Goal: Task Accomplishment & Management: Manage account settings

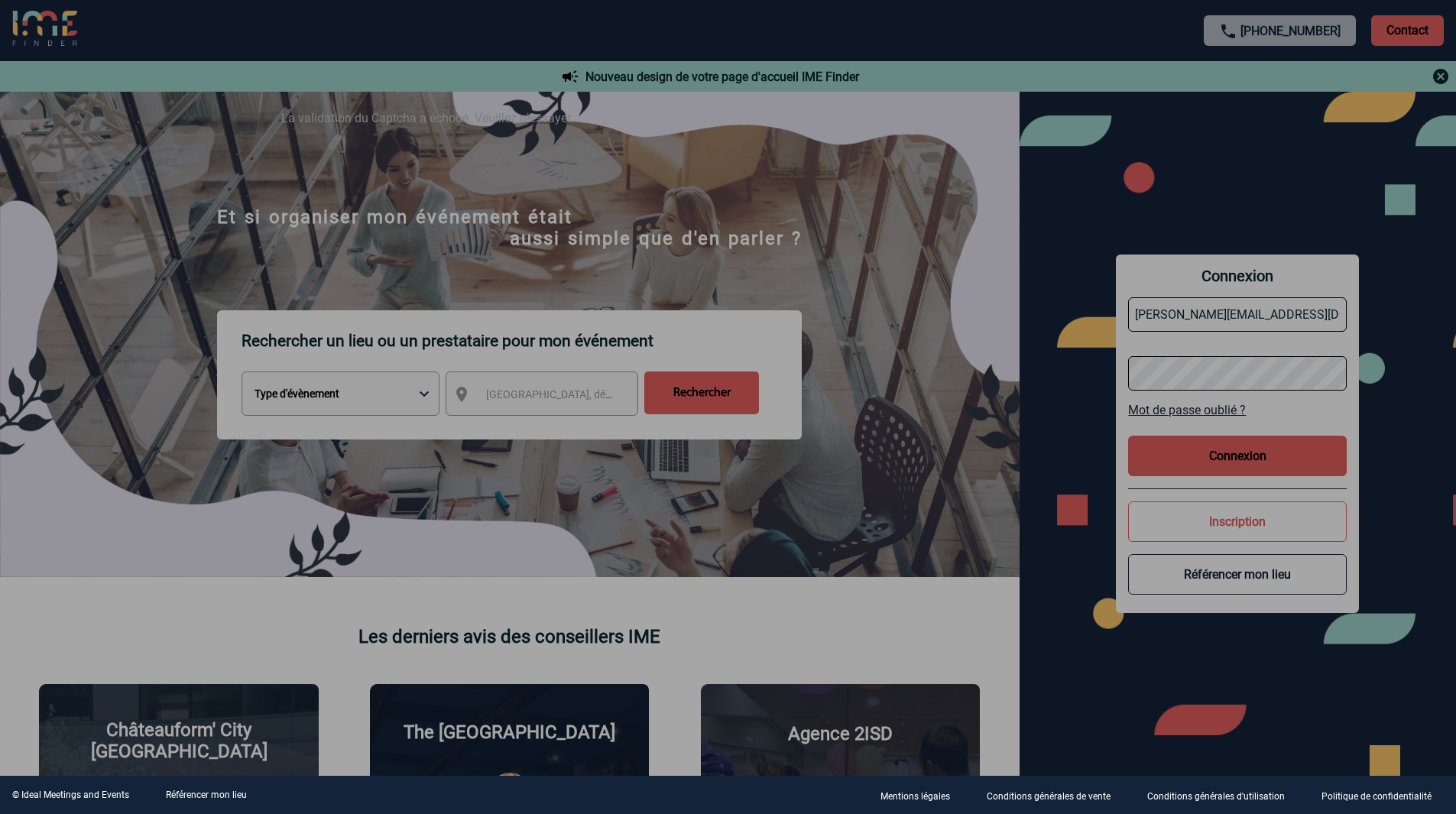
click at [1251, 451] on div at bounding box center [728, 407] width 1456 height 814
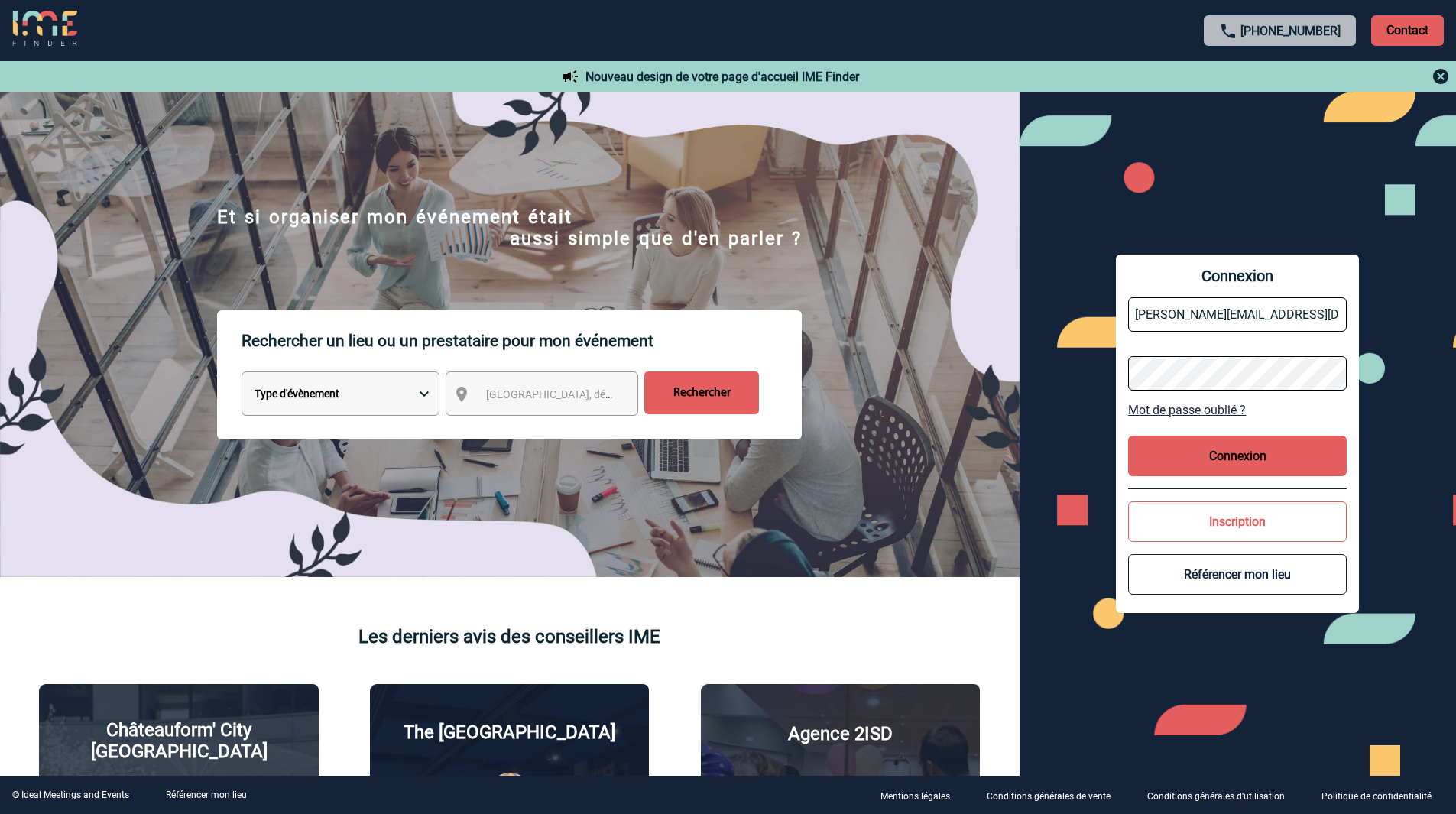
click at [1222, 452] on button "Connexion" at bounding box center [1237, 456] width 218 height 40
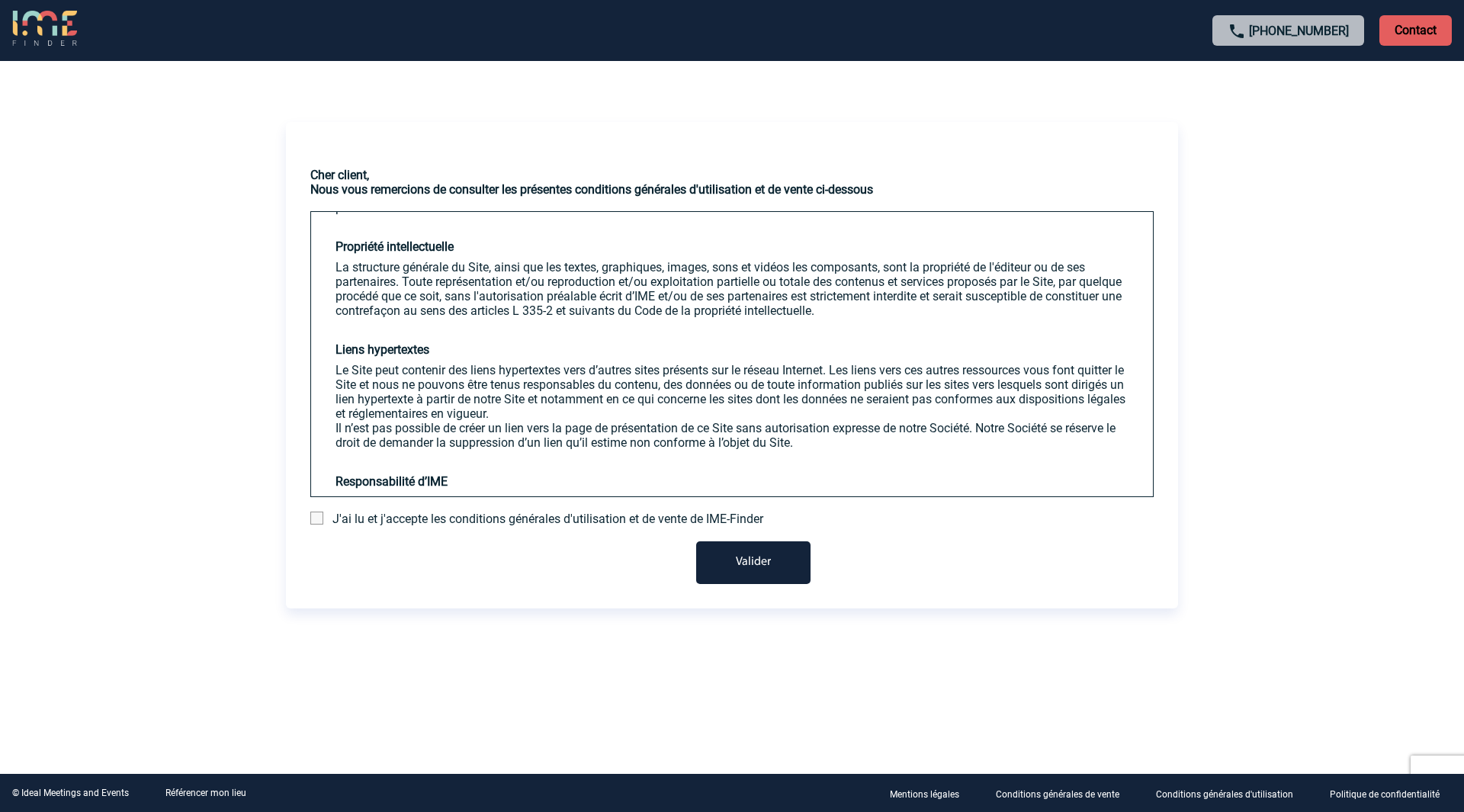
scroll to position [1372, 0]
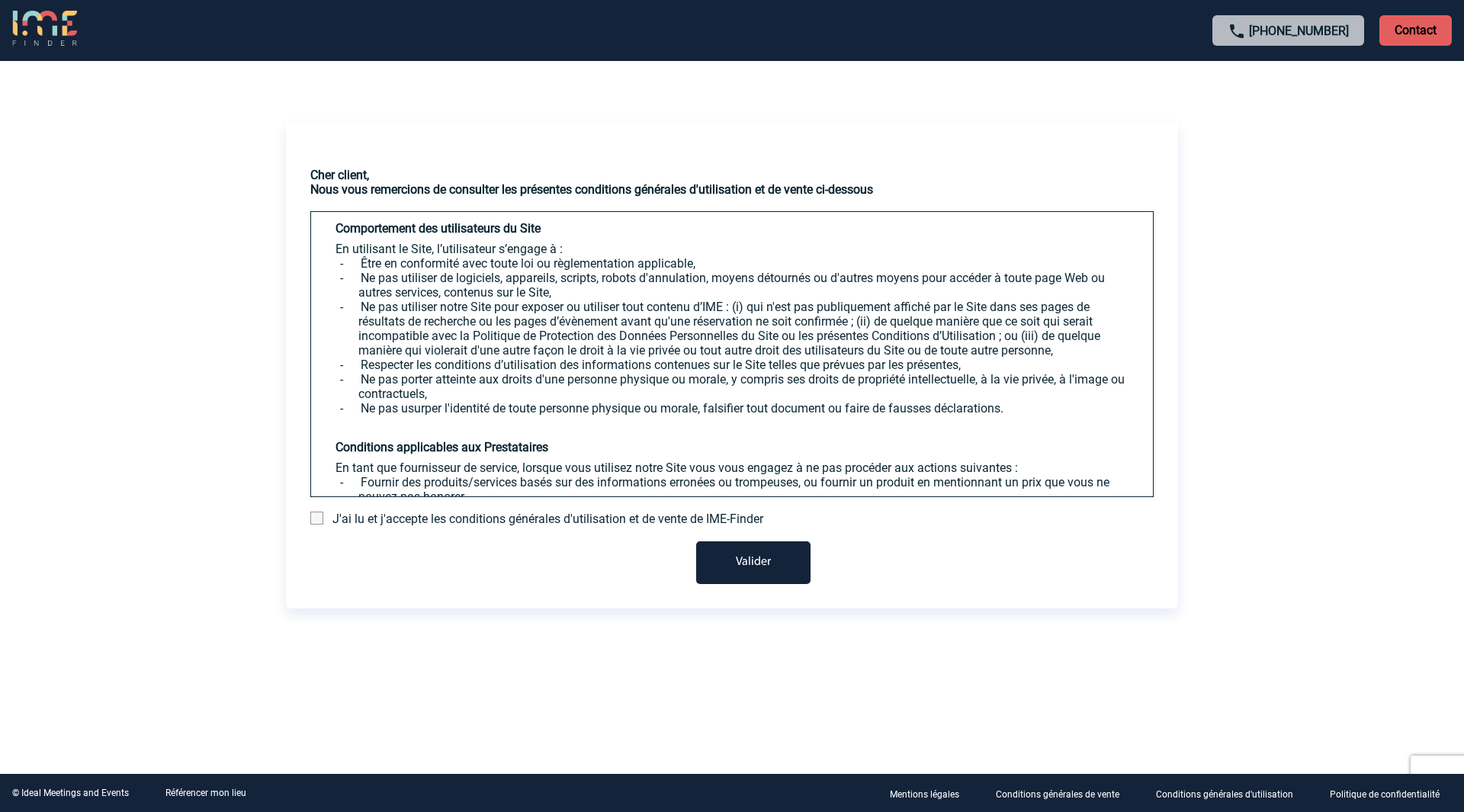
click at [316, 524] on span at bounding box center [317, 518] width 13 height 13
click at [0, 0] on input "checkbox" at bounding box center [0, 0] width 0 height 0
click at [746, 559] on button "Valider" at bounding box center [753, 562] width 114 height 43
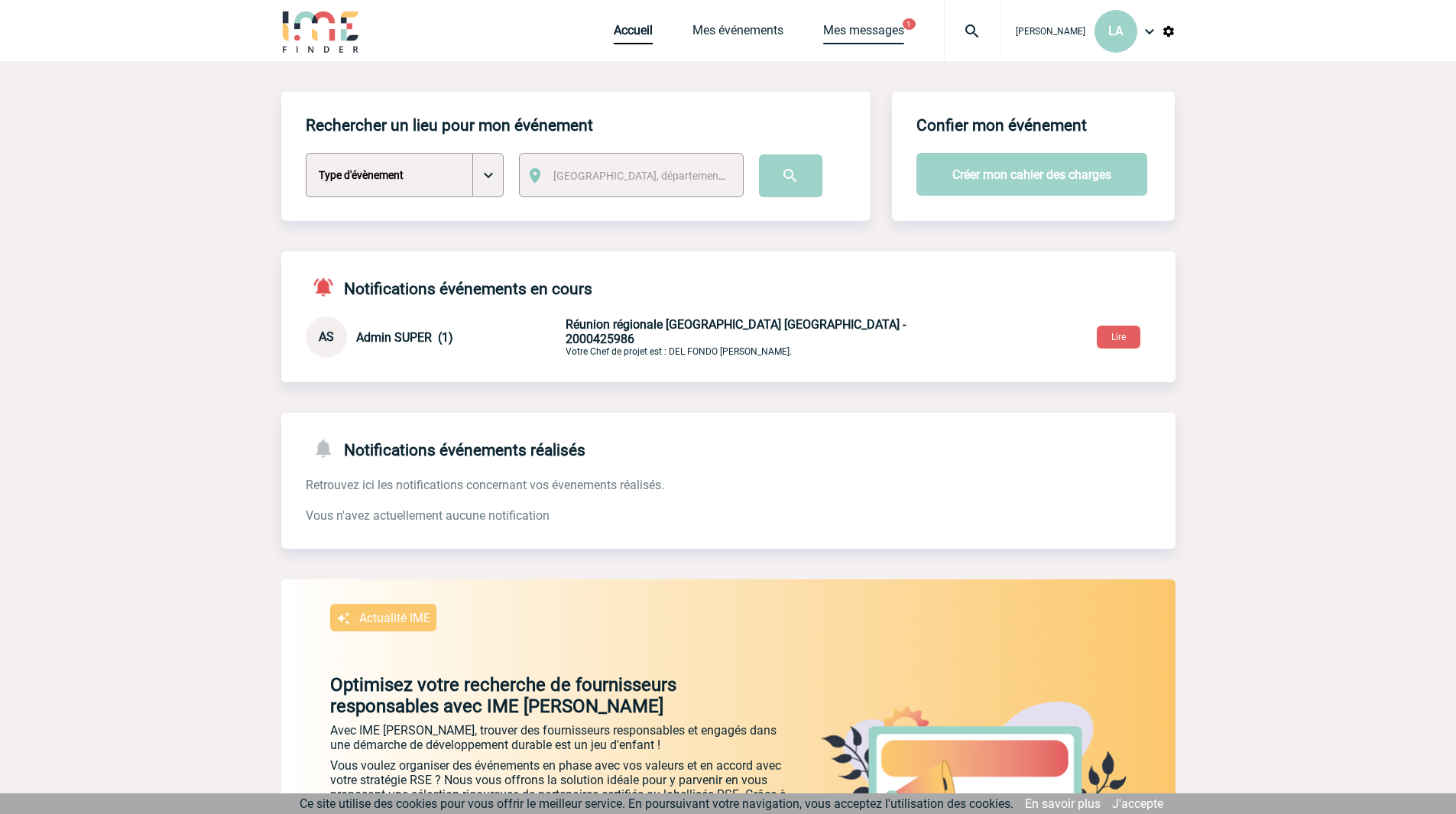
click at [858, 37] on link "Mes messages" at bounding box center [864, 33] width 81 height 22
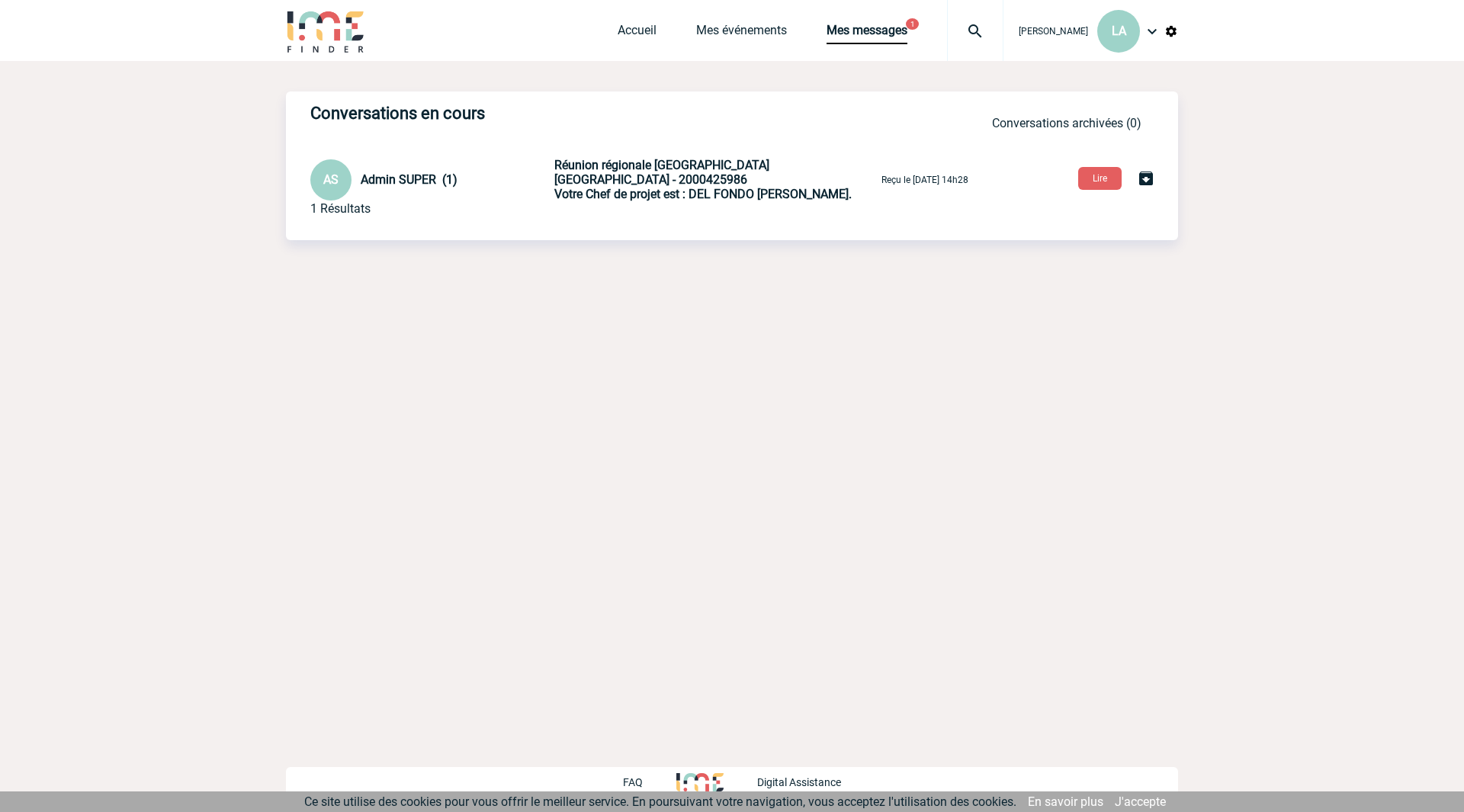
click at [634, 174] on span "Réunion régionale Hilti Toulon - 2000425986" at bounding box center [662, 172] width 215 height 29
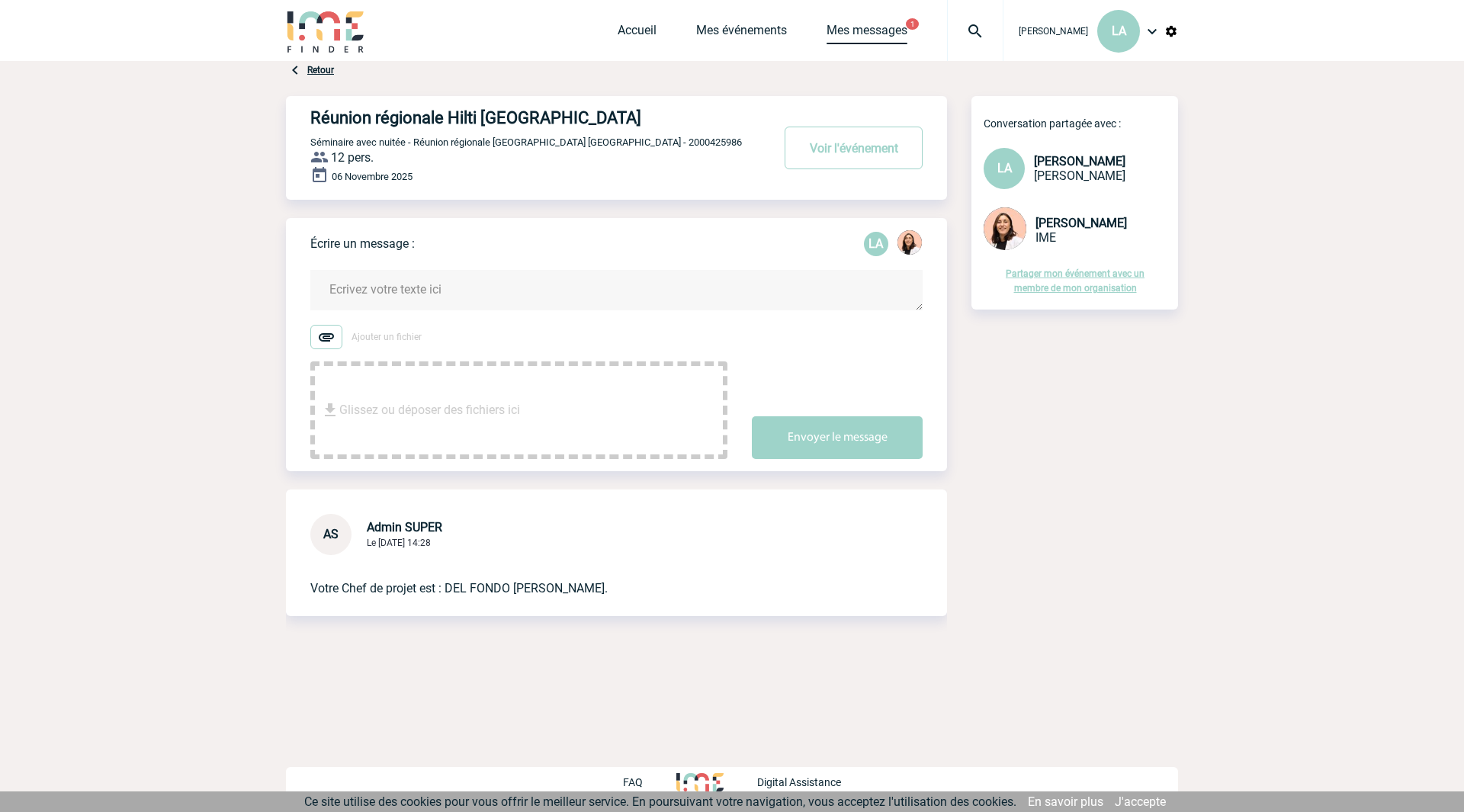
click at [892, 39] on link "Mes messages" at bounding box center [866, 33] width 81 height 22
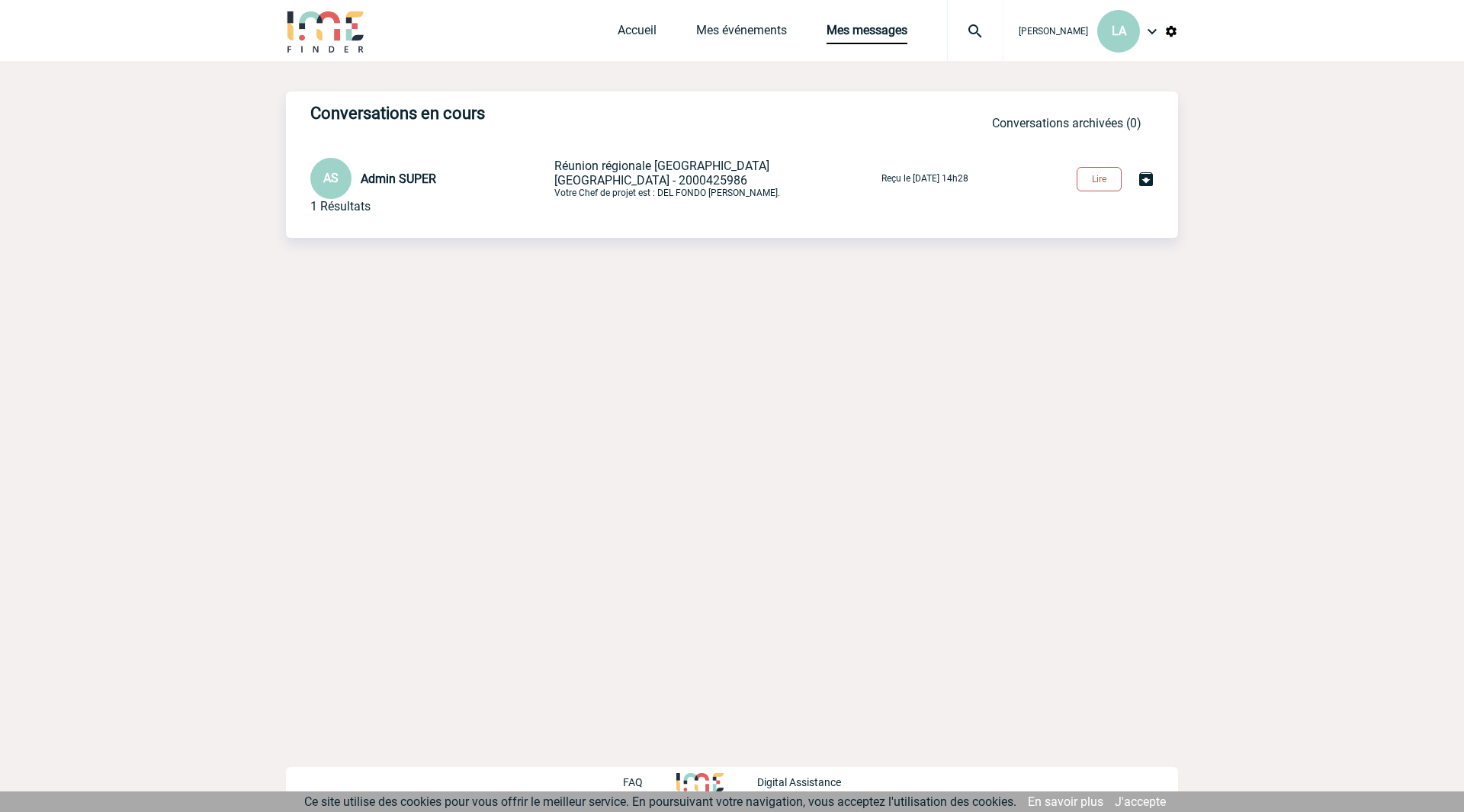
click at [1102, 180] on button "Lire" at bounding box center [1099, 179] width 45 height 24
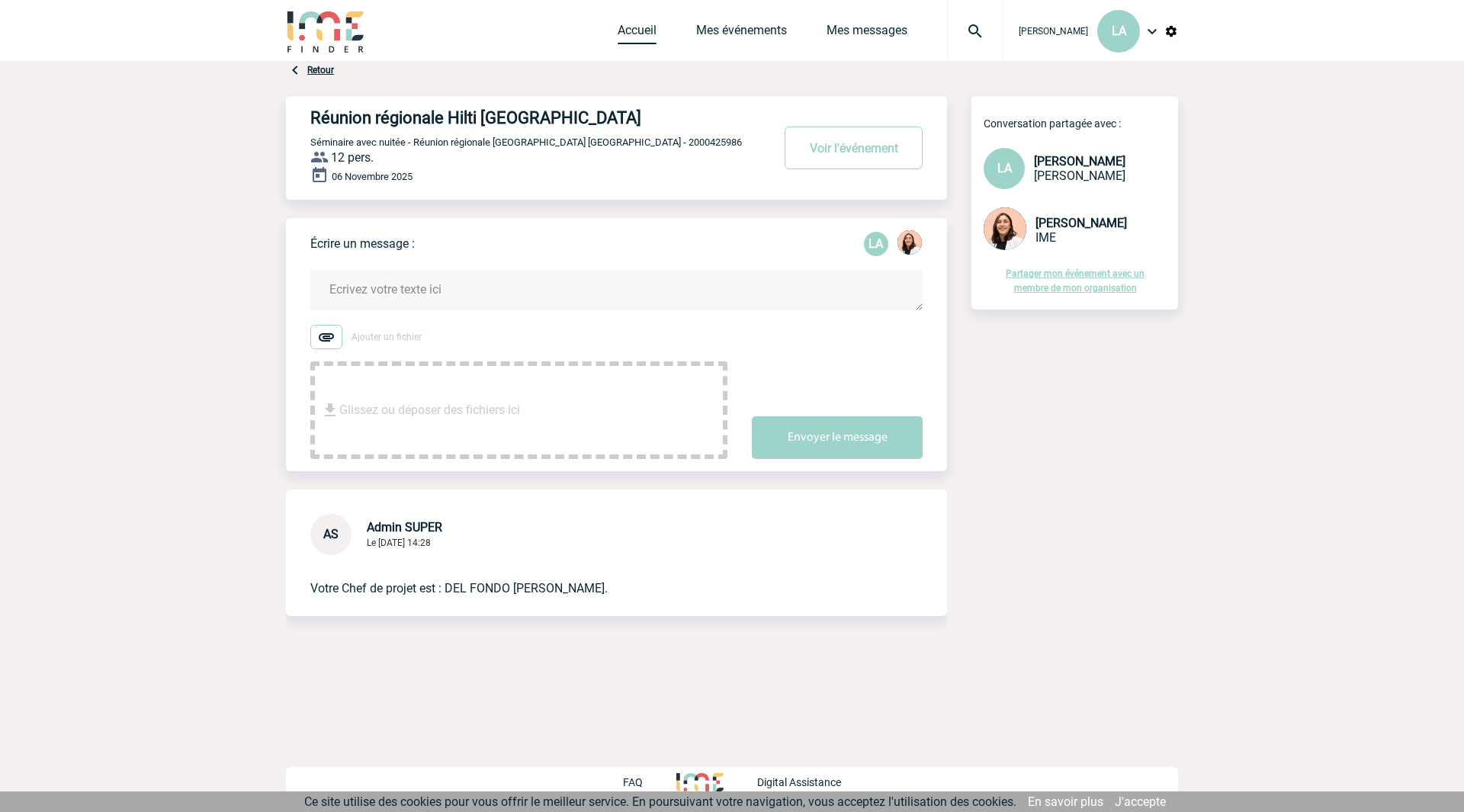
click at [629, 28] on link "Accueil" at bounding box center [637, 33] width 39 height 22
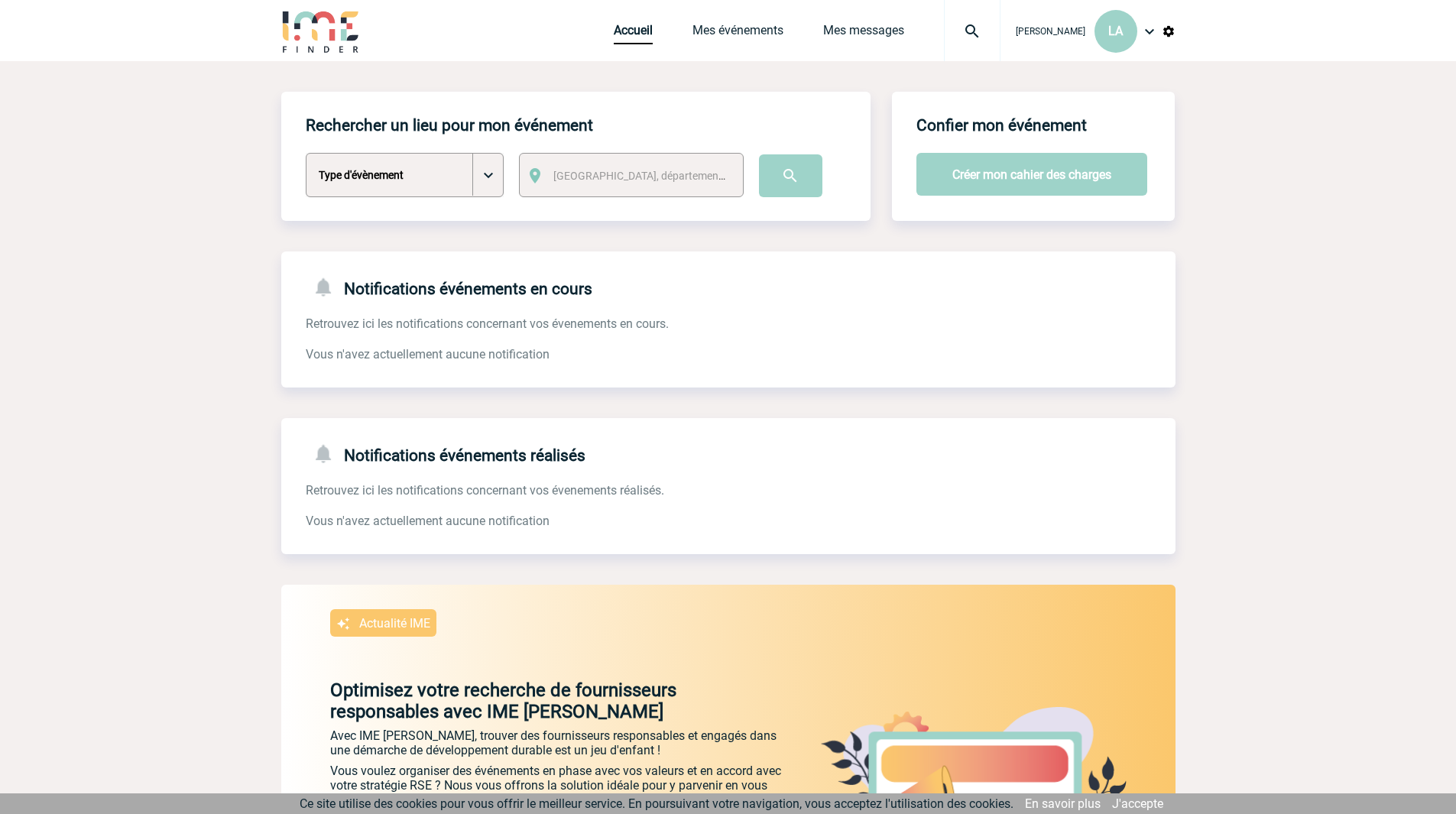
click at [1171, 37] on img at bounding box center [1168, 31] width 13 height 13
click at [1117, 38] on span "LA" at bounding box center [1115, 30] width 14 height 14
click at [1086, 79] on li "Mon compte" at bounding box center [1088, 76] width 176 height 31
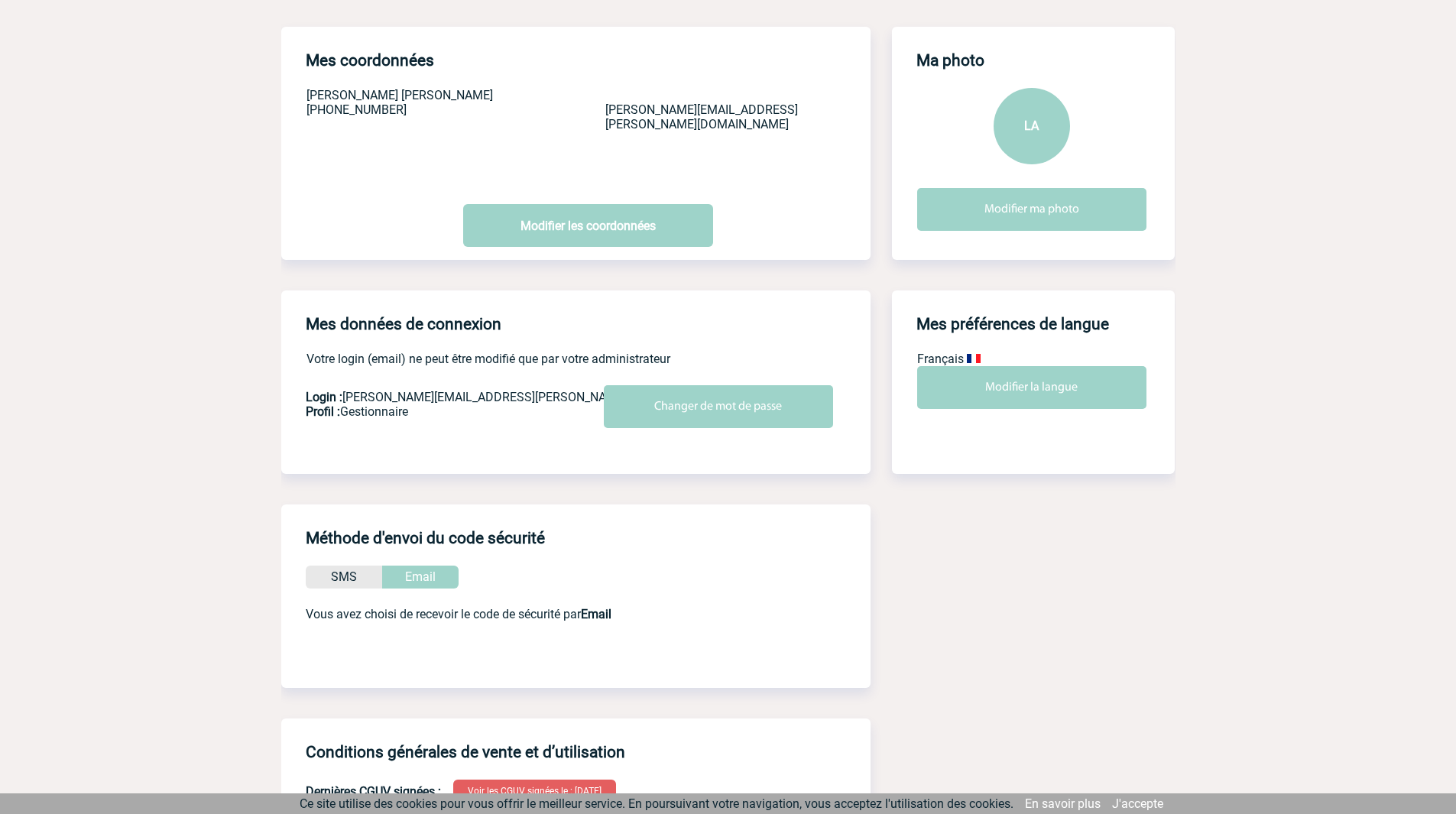
scroll to position [152, 0]
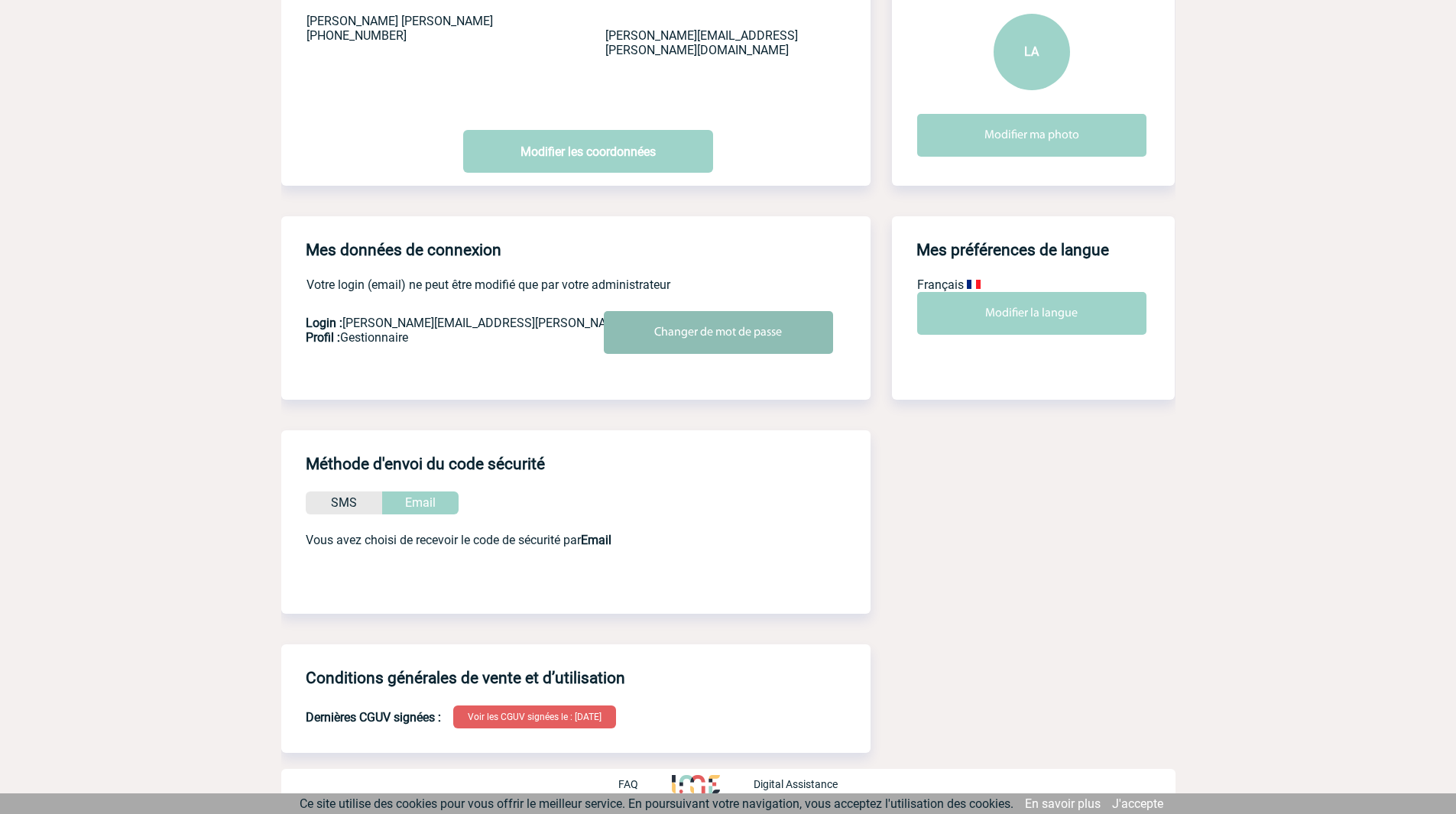
click at [710, 339] on input "Changer de mot de passe" at bounding box center [719, 332] width 229 height 43
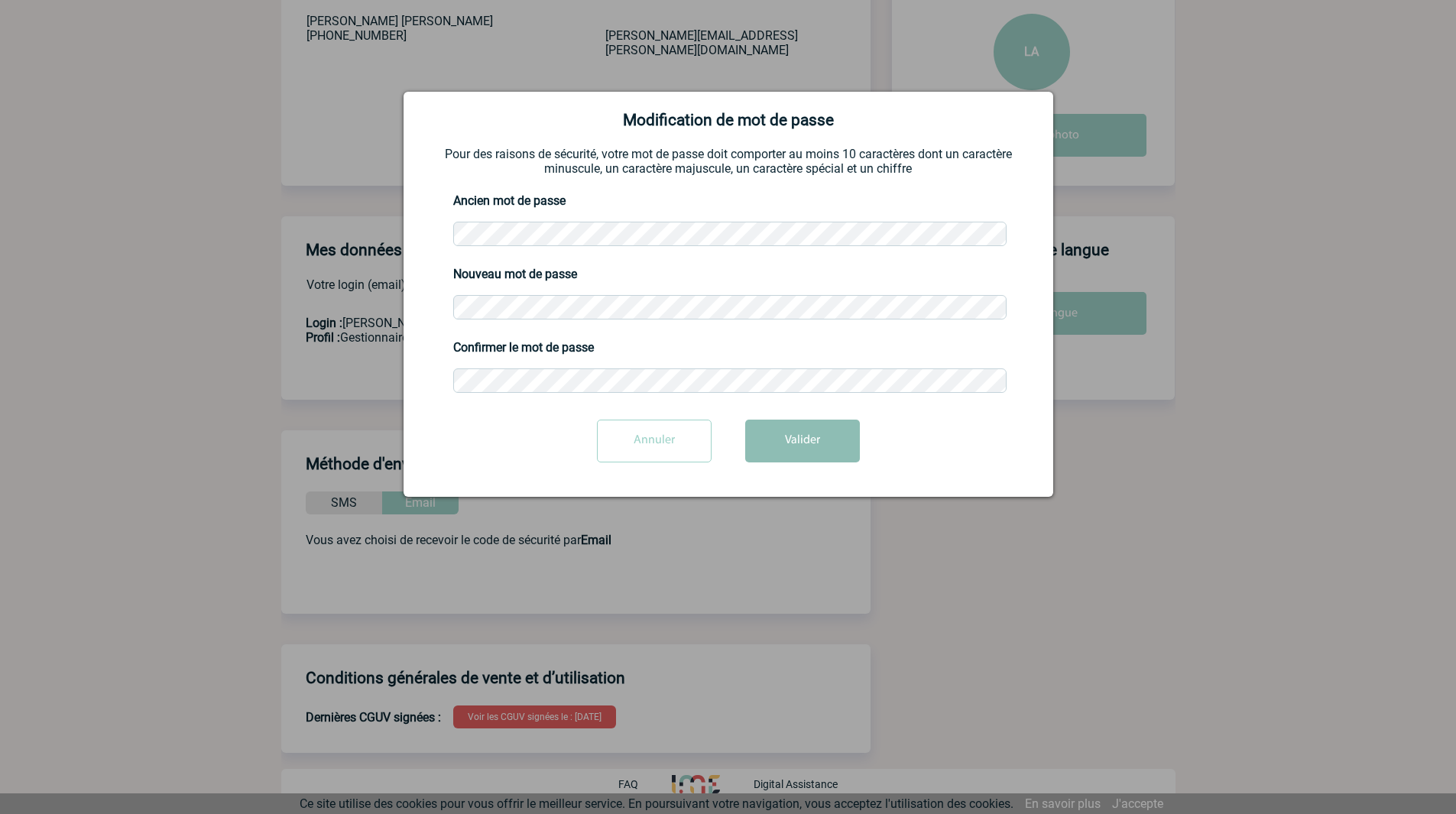
click at [838, 448] on button "Valider" at bounding box center [802, 440] width 115 height 43
click at [838, 432] on button "Valider" at bounding box center [802, 440] width 115 height 43
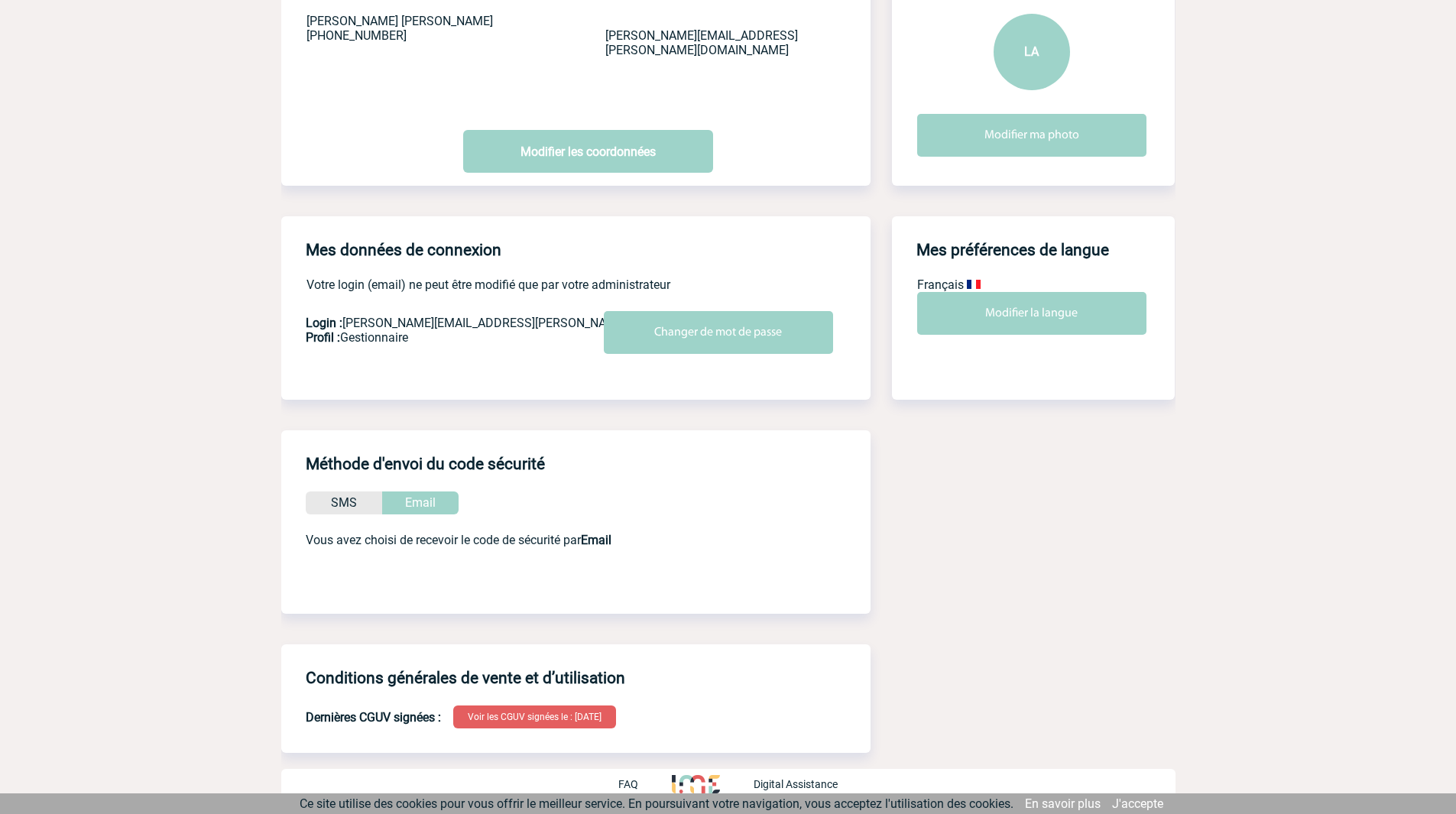
scroll to position [0, 0]
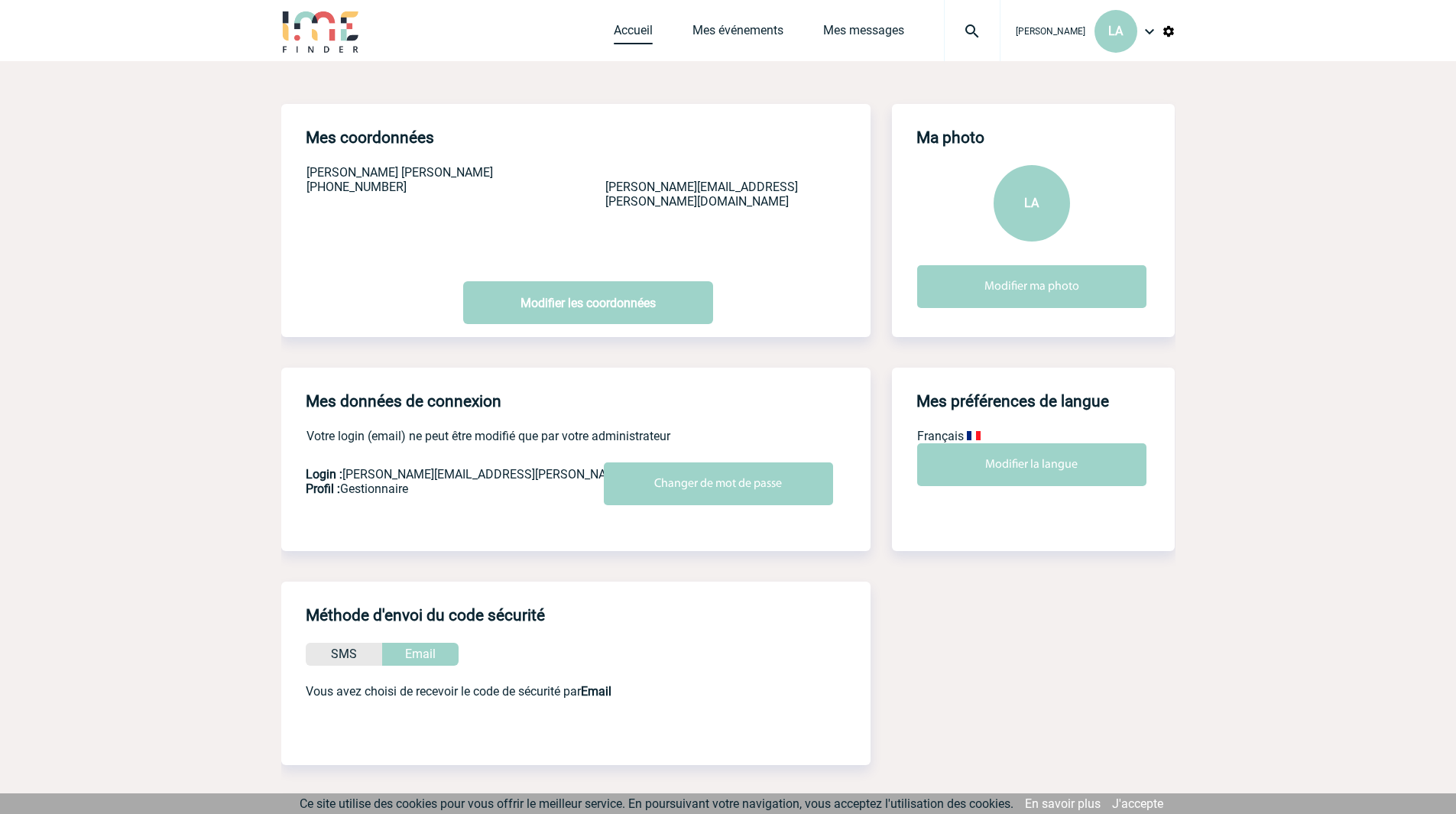
click at [629, 31] on link "Accueil" at bounding box center [633, 33] width 39 height 22
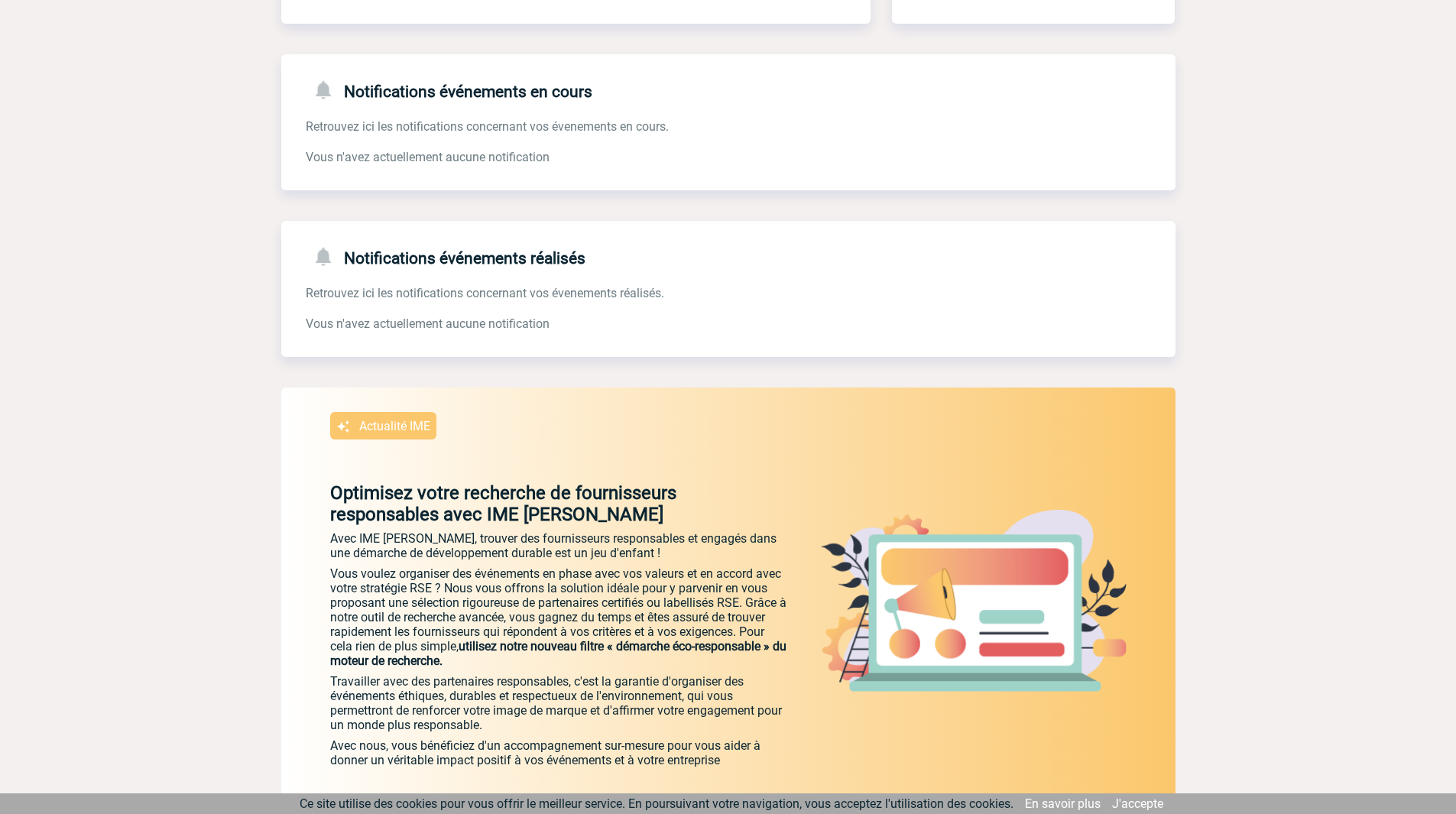
scroll to position [180, 0]
